Goal: Task Accomplishment & Management: Complete application form

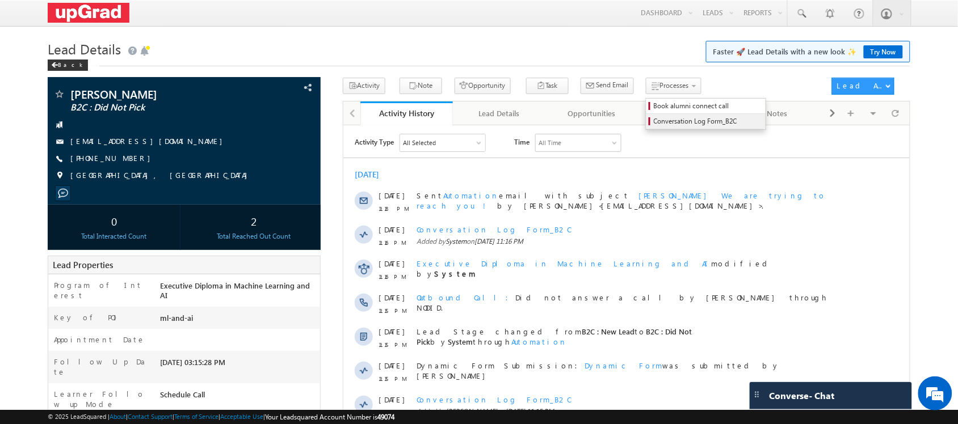
click at [668, 117] on span "Conversation Log Form_B2C" at bounding box center [708, 121] width 108 height 10
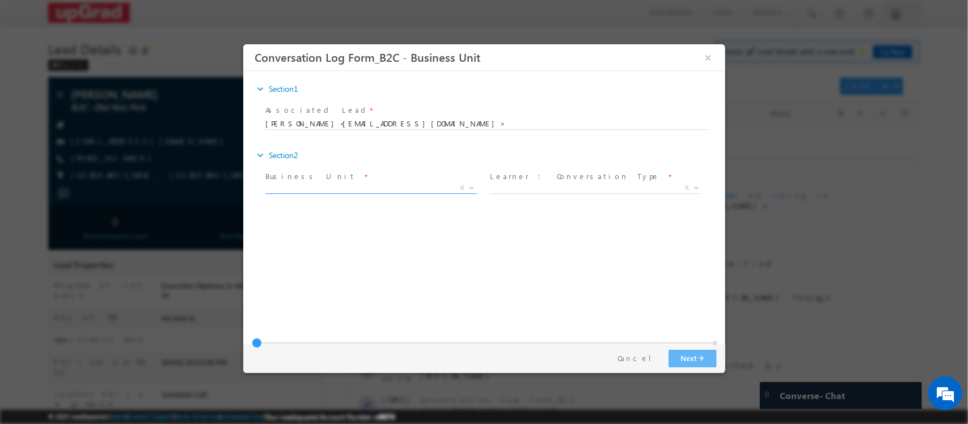
click at [453, 184] on span "X" at bounding box center [371, 188] width 212 height 11
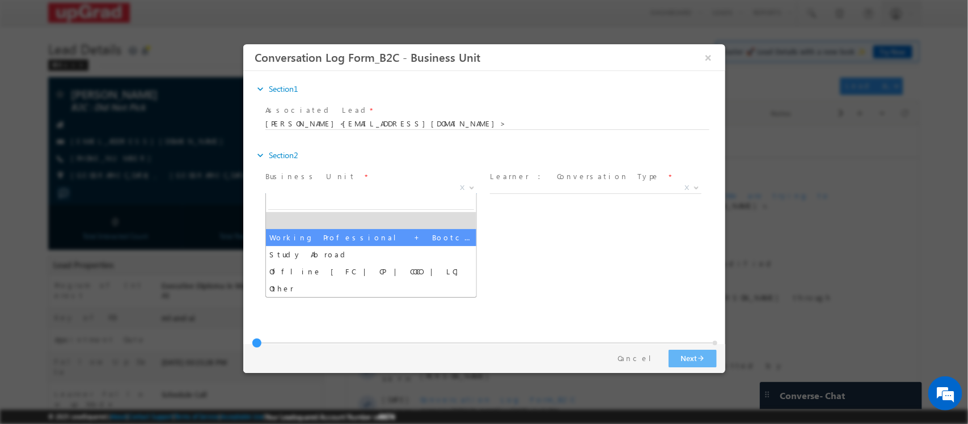
select select "Working Professional + Bootcamp"
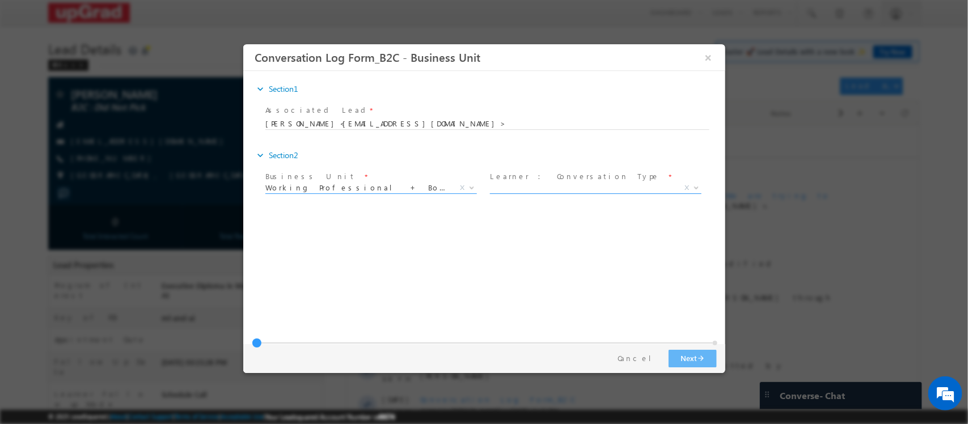
click at [548, 183] on span "X" at bounding box center [596, 188] width 212 height 11
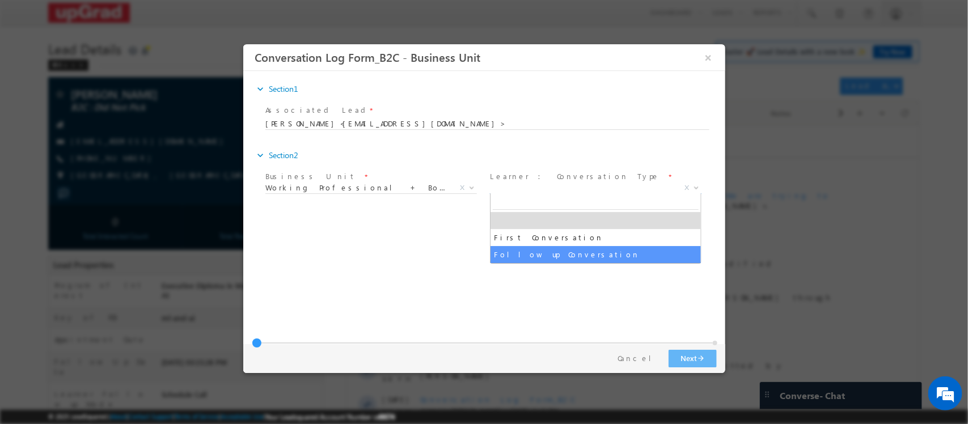
select select "Follow up Conversation"
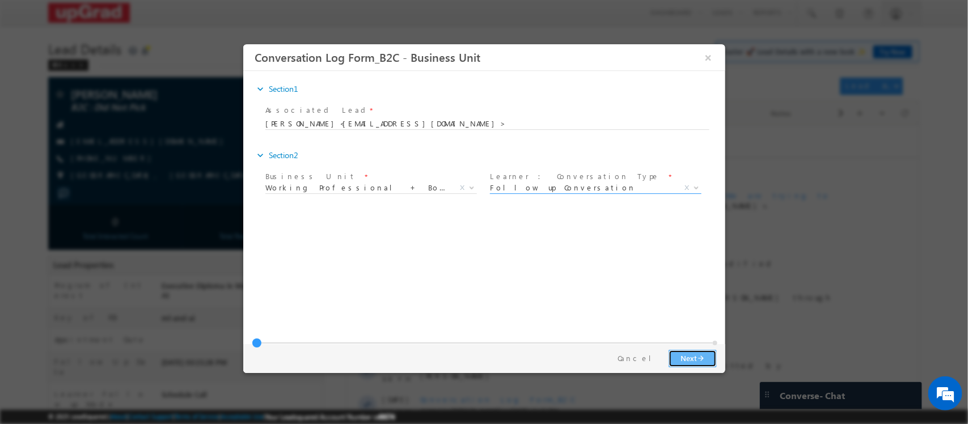
click at [685, 350] on button "Next arrow_forward" at bounding box center [692, 359] width 48 height 18
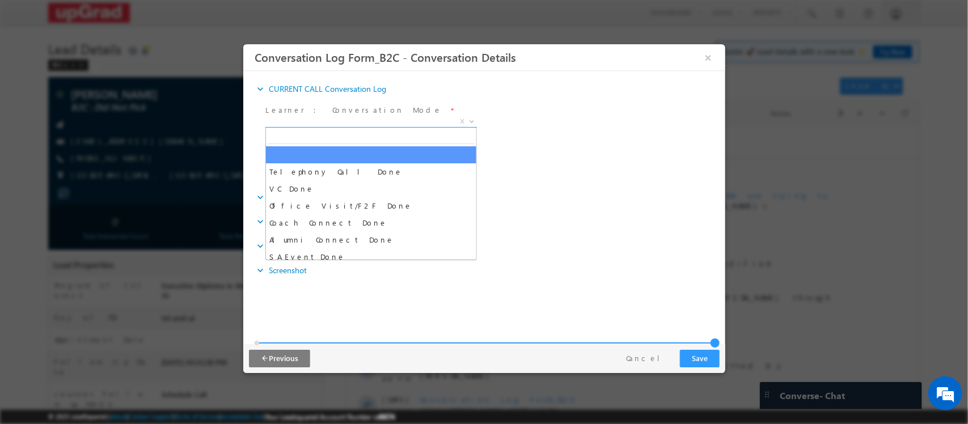
click at [443, 120] on span "X" at bounding box center [371, 121] width 212 height 11
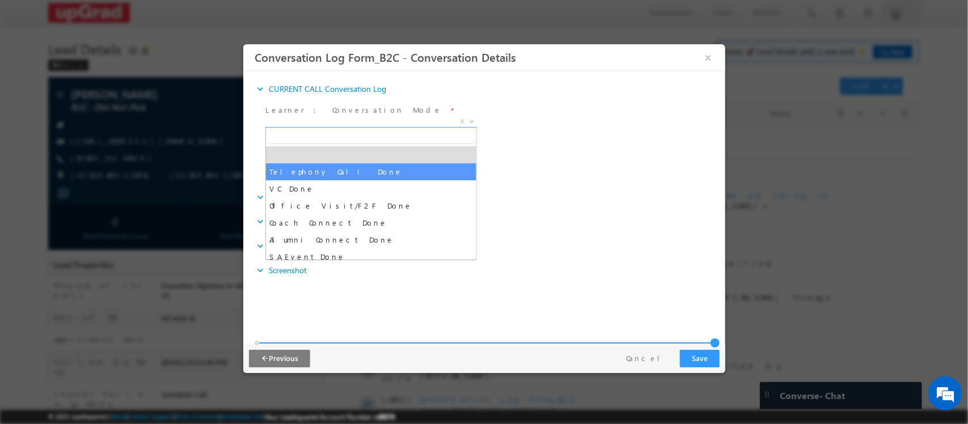
select select "Telephony Call Done"
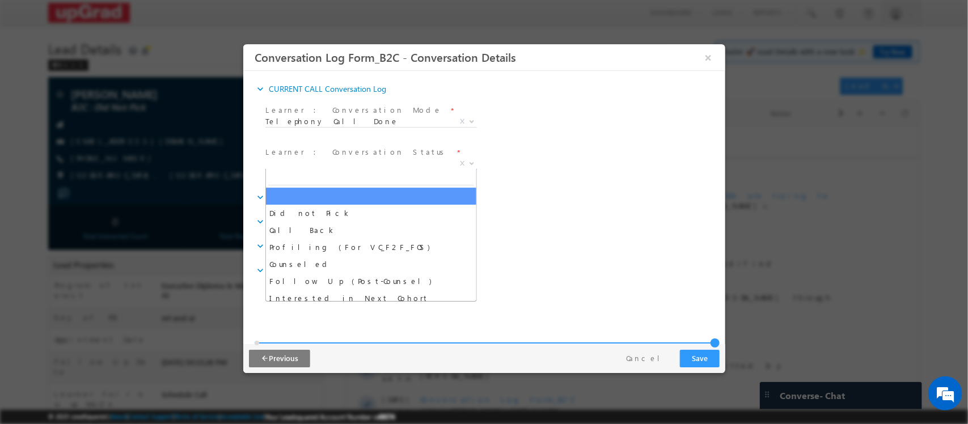
click at [315, 158] on span "X" at bounding box center [371, 163] width 212 height 11
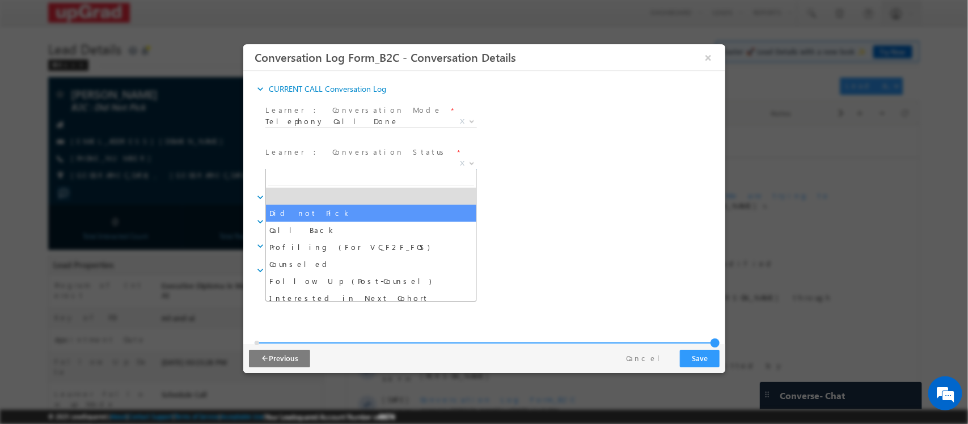
select select "Did not Pick"
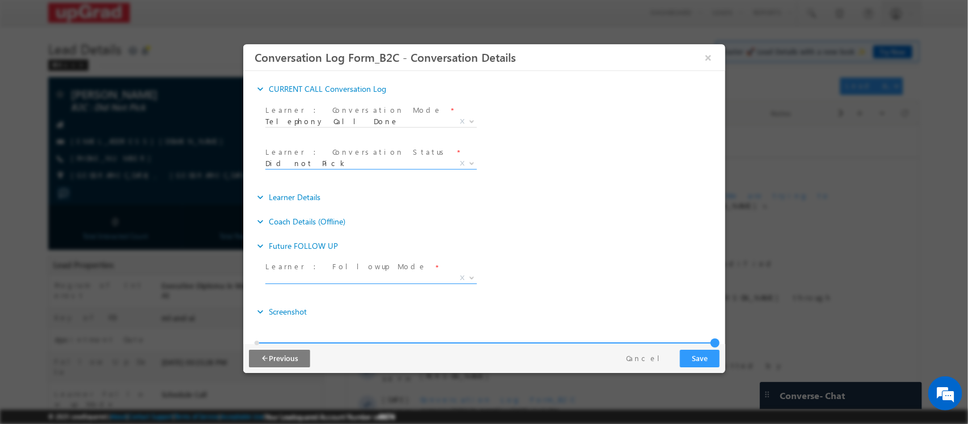
drag, startPoint x: 344, startPoint y: 277, endPoint x: 334, endPoint y: 274, distance: 10.6
click at [342, 276] on span "X" at bounding box center [371, 278] width 212 height 11
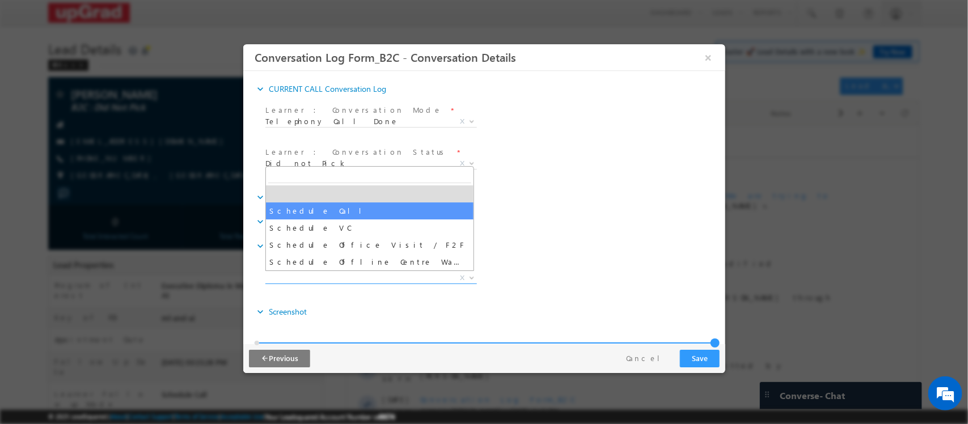
select select "Schedule Call"
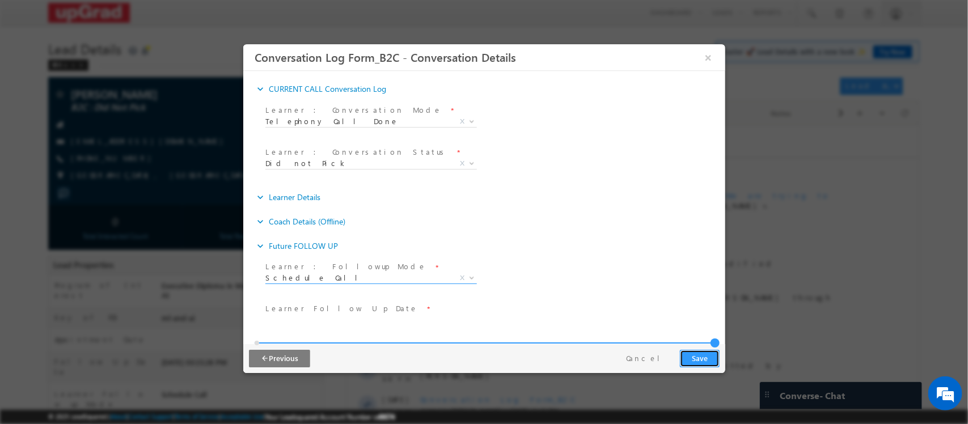
click at [702, 350] on button "Save" at bounding box center [700, 359] width 40 height 18
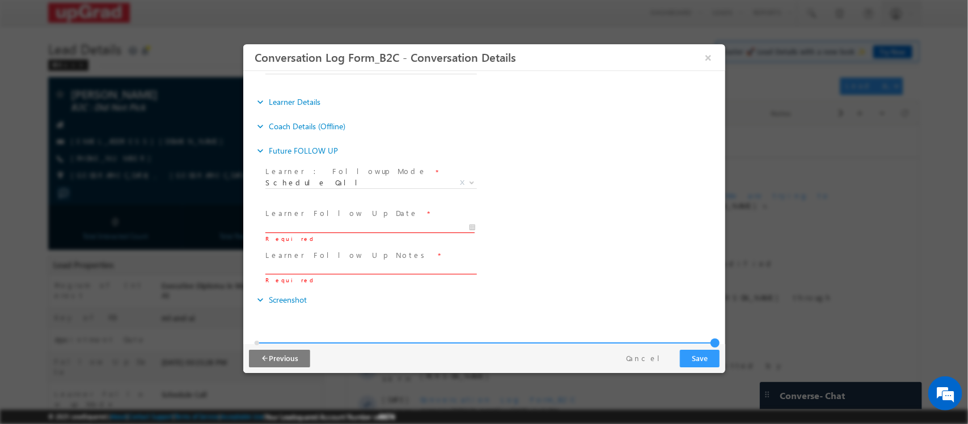
type input "[DATE] 2:41 AM"
type input "41"
click at [385, 224] on input "[DATE] 2:41 AM" at bounding box center [370, 227] width 210 height 11
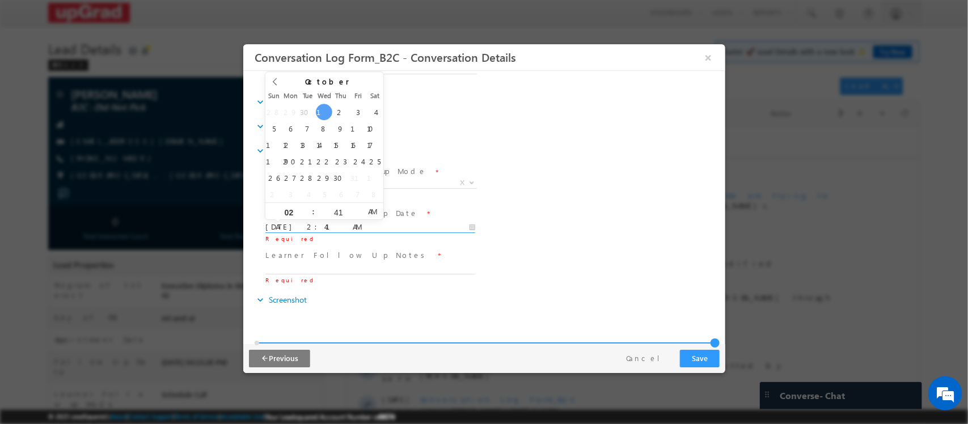
type input "[DATE] 2:41 AM"
click at [521, 201] on div "Learner : Followup Mode * Schedule Call Schedule VC Schedule Office Visit / F2F…" at bounding box center [494, 185] width 462 height 42
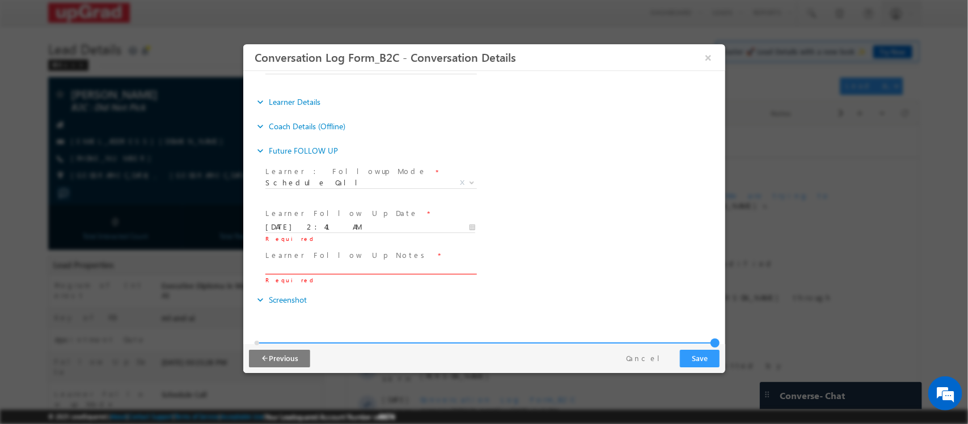
click at [352, 266] on input "text" at bounding box center [370, 269] width 210 height 11
type input "rcb"
click at [690, 351] on button "Save" at bounding box center [700, 359] width 40 height 18
